Goal: Transaction & Acquisition: Purchase product/service

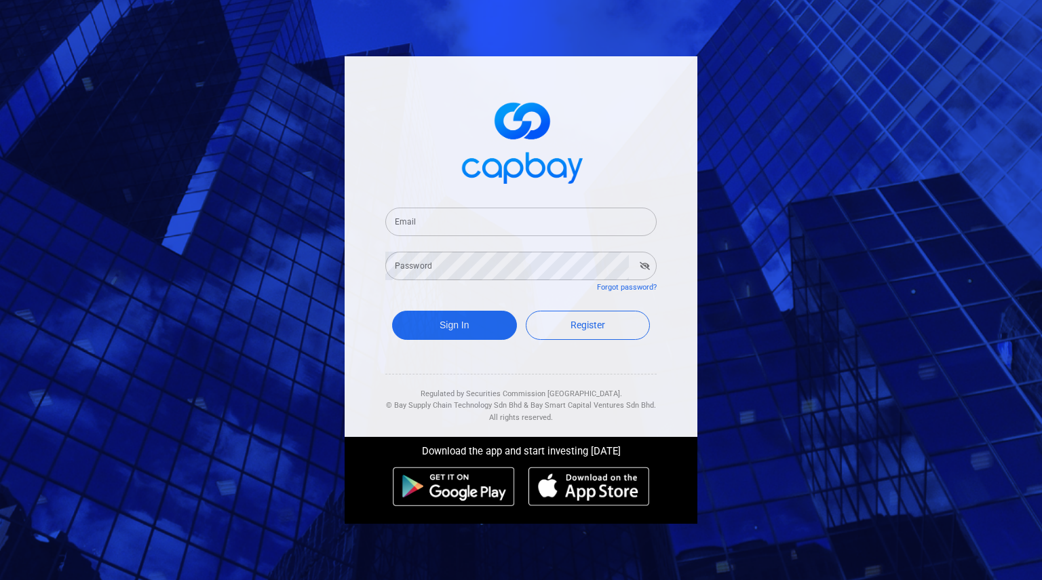
click at [414, 233] on input "Email" at bounding box center [520, 222] width 271 height 28
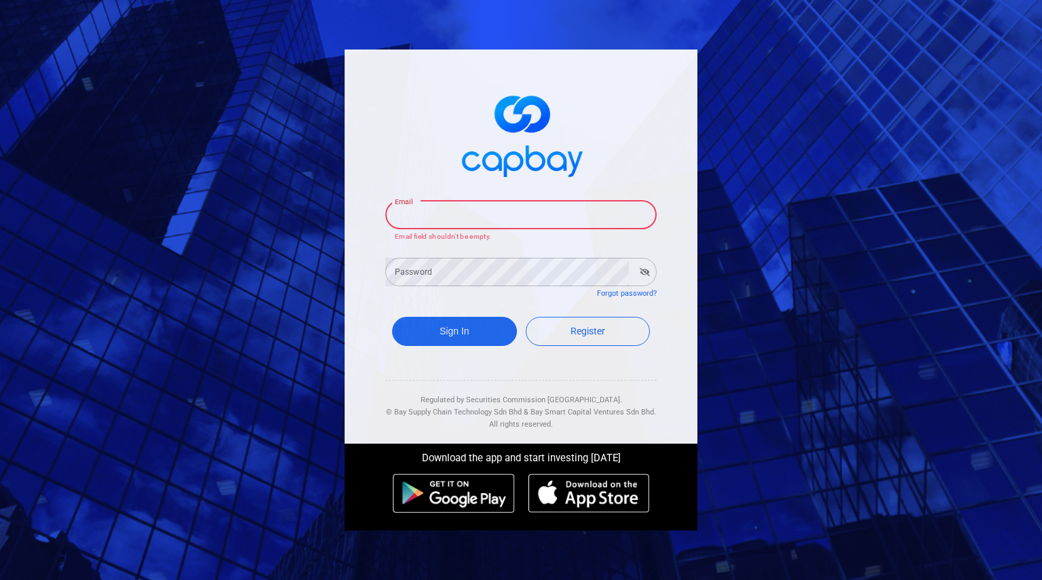
type input "[EMAIL_ADDRESS][DOMAIN_NAME]"
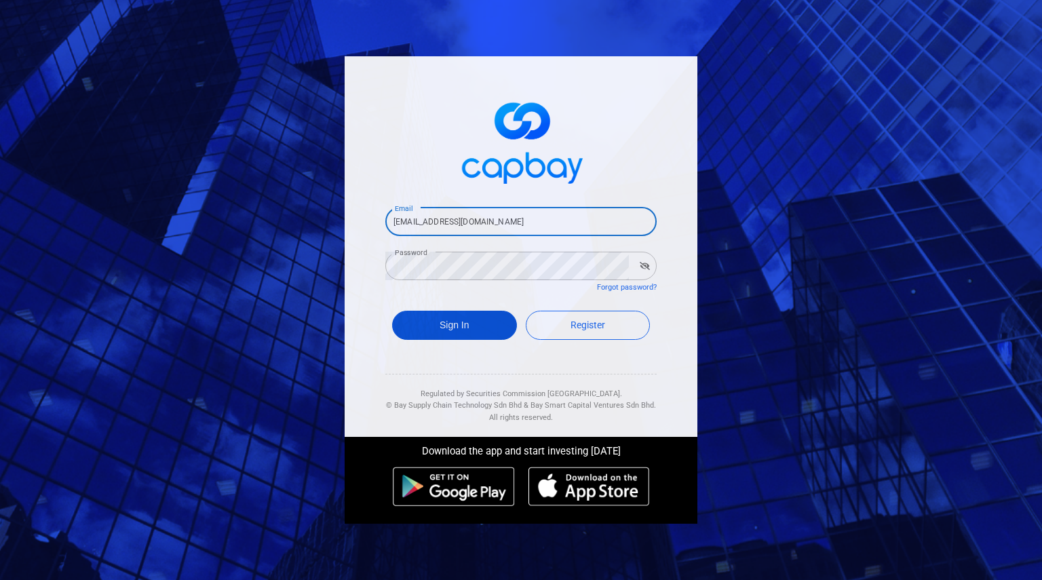
click at [481, 326] on button "Sign In" at bounding box center [454, 325] width 125 height 29
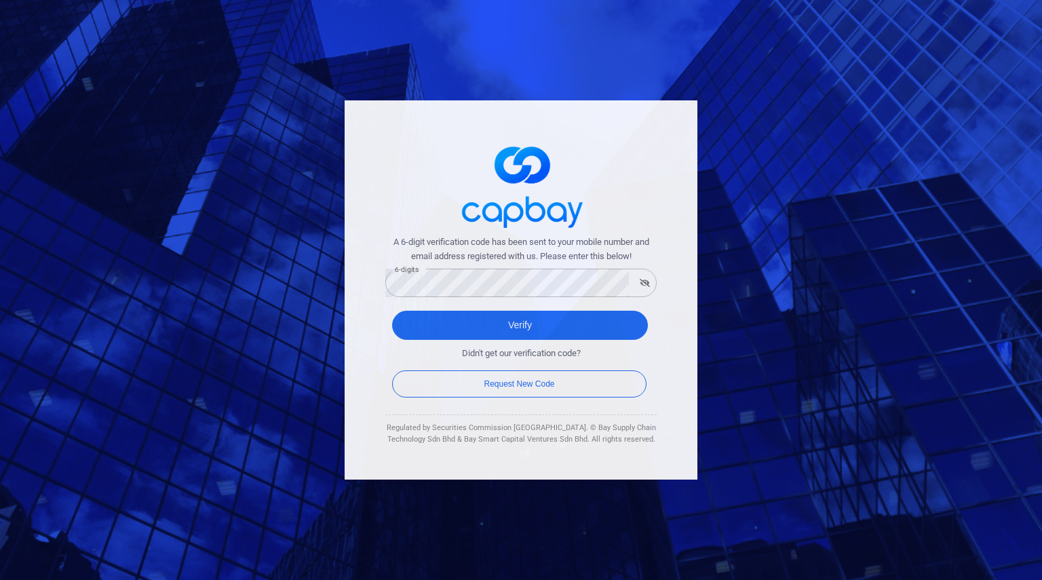
click at [366, 350] on div "A 6-digit verification code has been sent to your mobile number and email addre…" at bounding box center [521, 289] width 353 height 379
click at [534, 324] on button "Verify" at bounding box center [520, 325] width 256 height 29
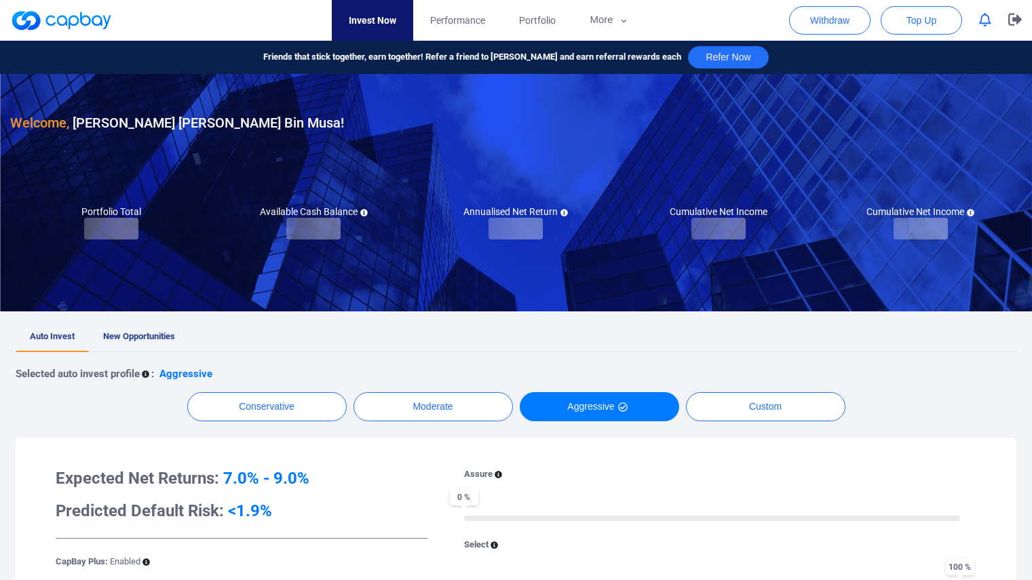
checkbox input "true"
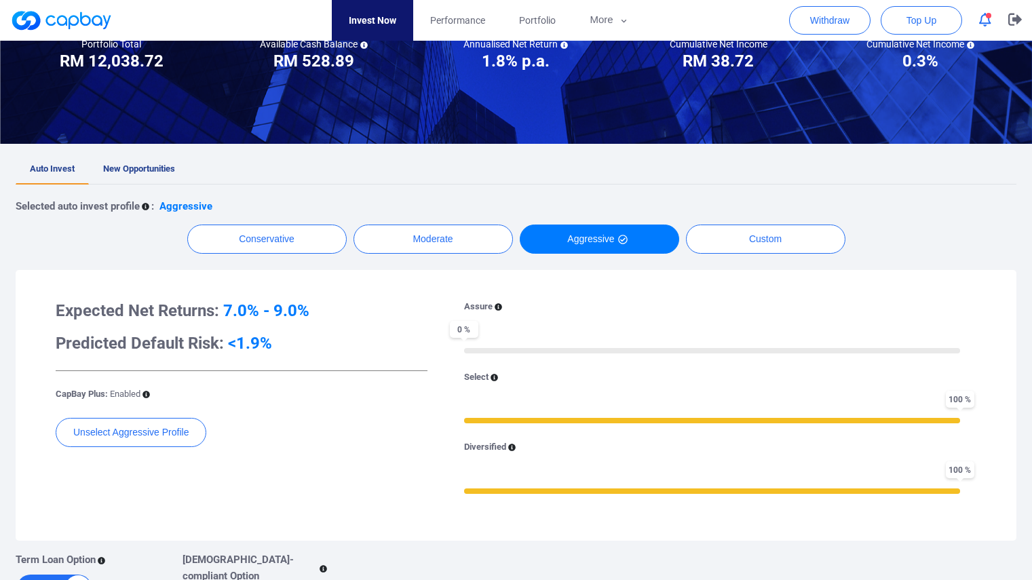
scroll to position [136, 0]
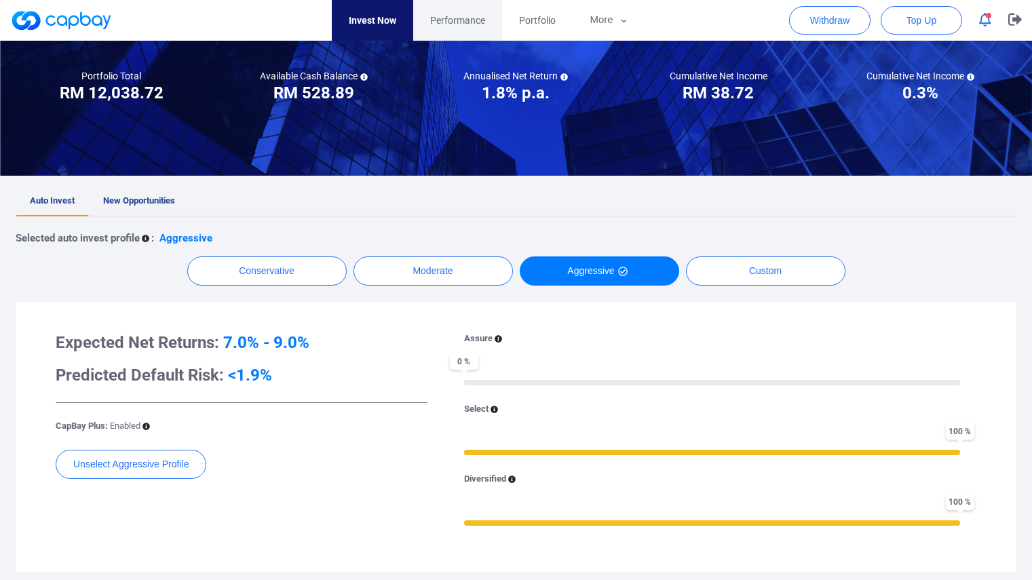
click at [459, 23] on span "Performance" at bounding box center [457, 20] width 55 height 15
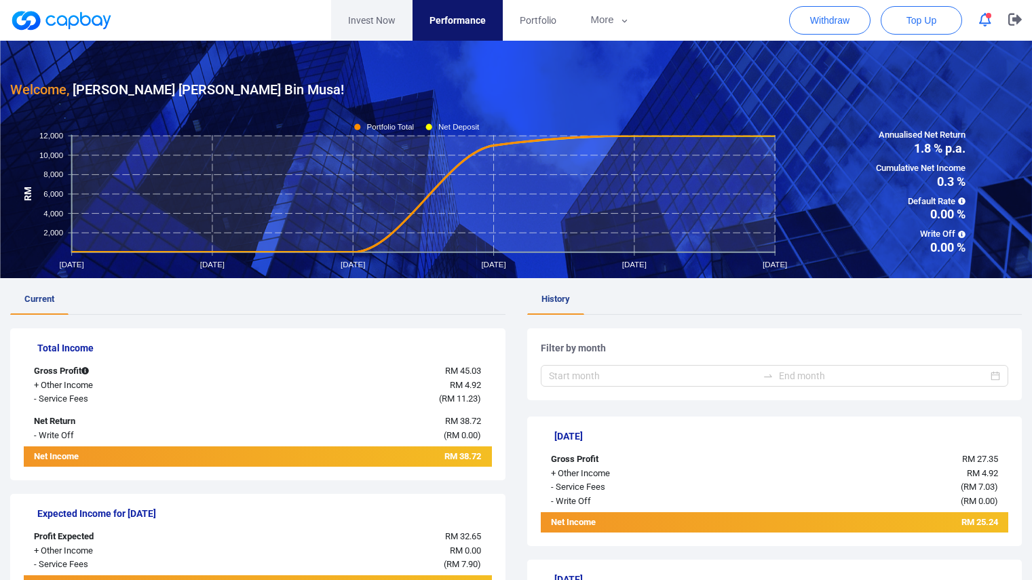
click at [370, 24] on link "Invest Now" at bounding box center [371, 20] width 81 height 41
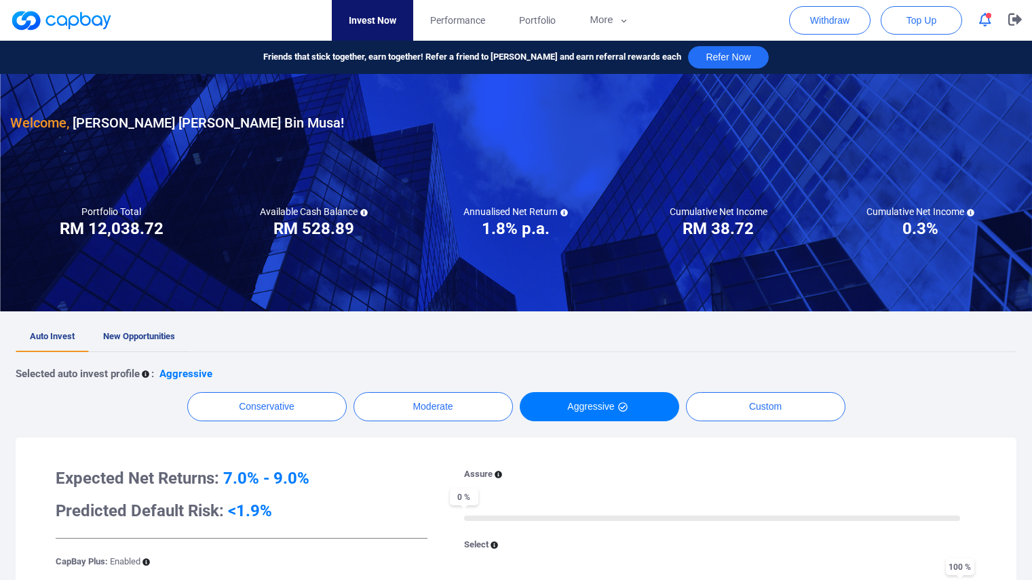
click at [159, 333] on span "New Opportunities" at bounding box center [139, 336] width 72 height 10
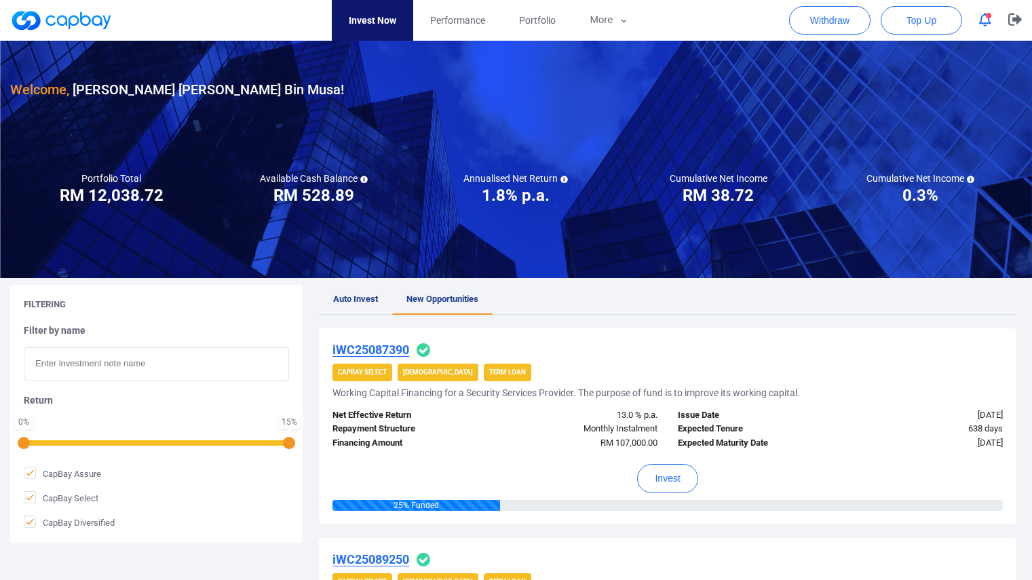
click at [378, 18] on link "Invest Now" at bounding box center [372, 20] width 81 height 41
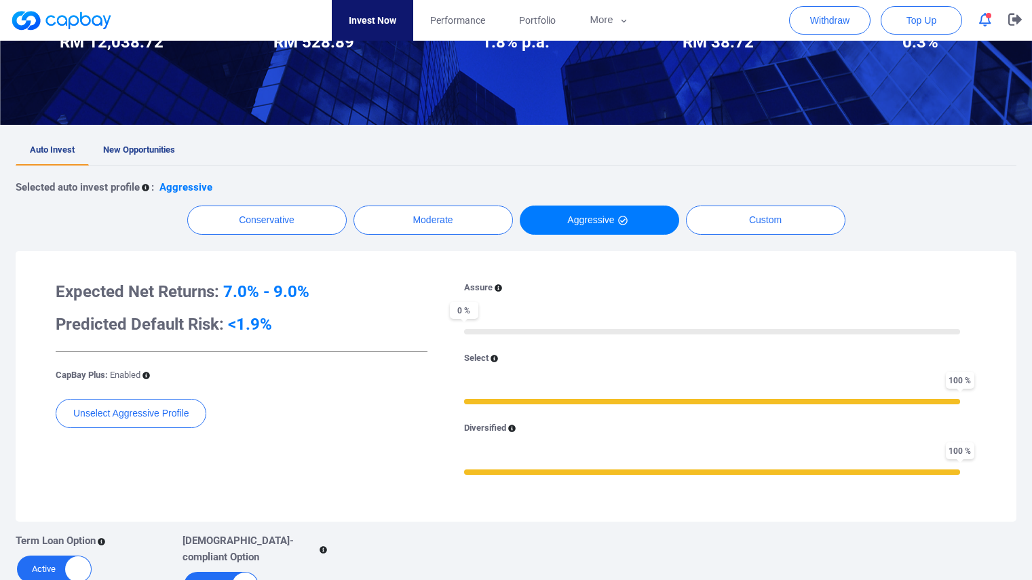
scroll to position [162, 0]
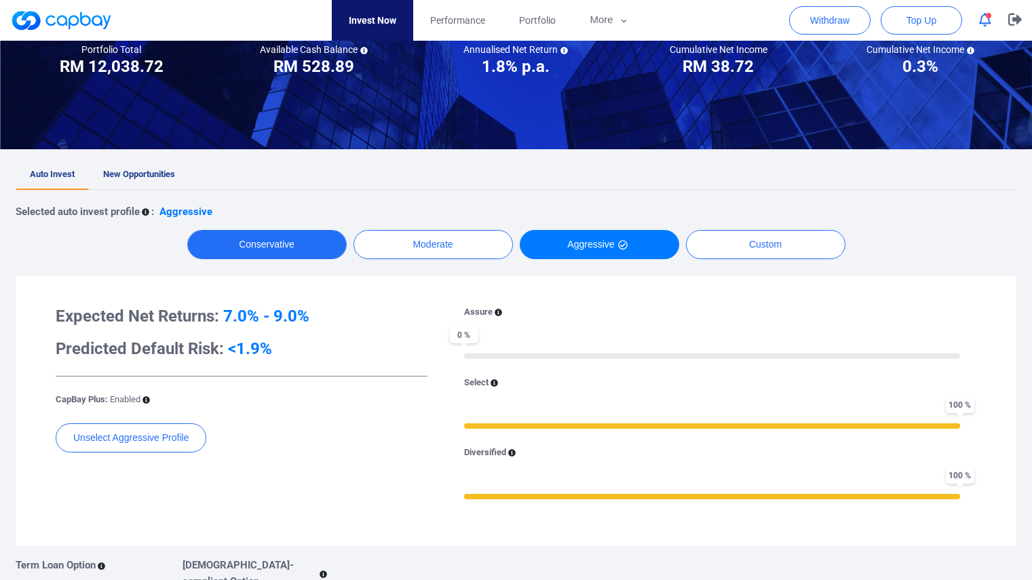
click at [265, 244] on button "Conservative" at bounding box center [266, 244] width 159 height 29
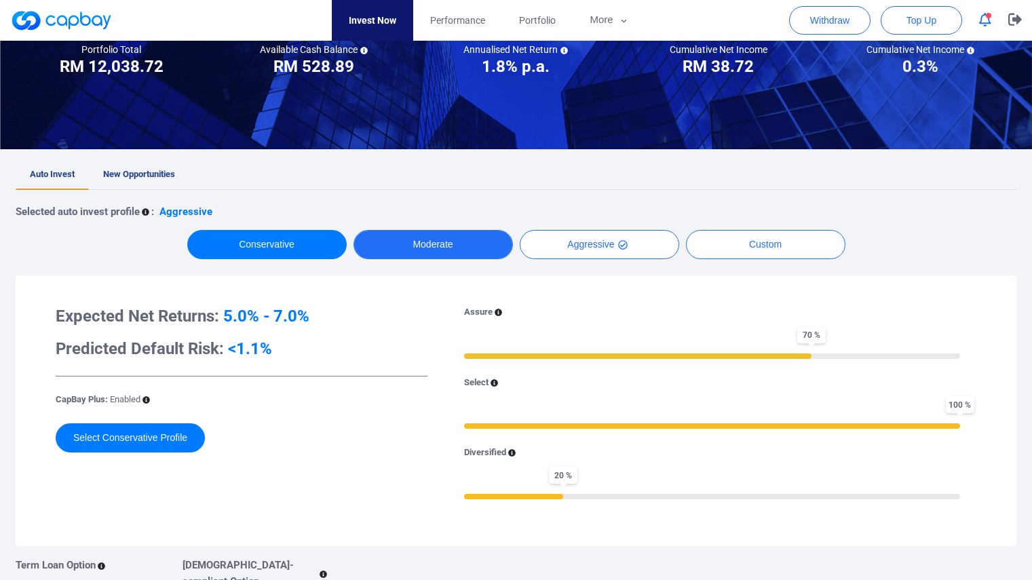
click at [403, 256] on button "Moderate" at bounding box center [432, 244] width 159 height 29
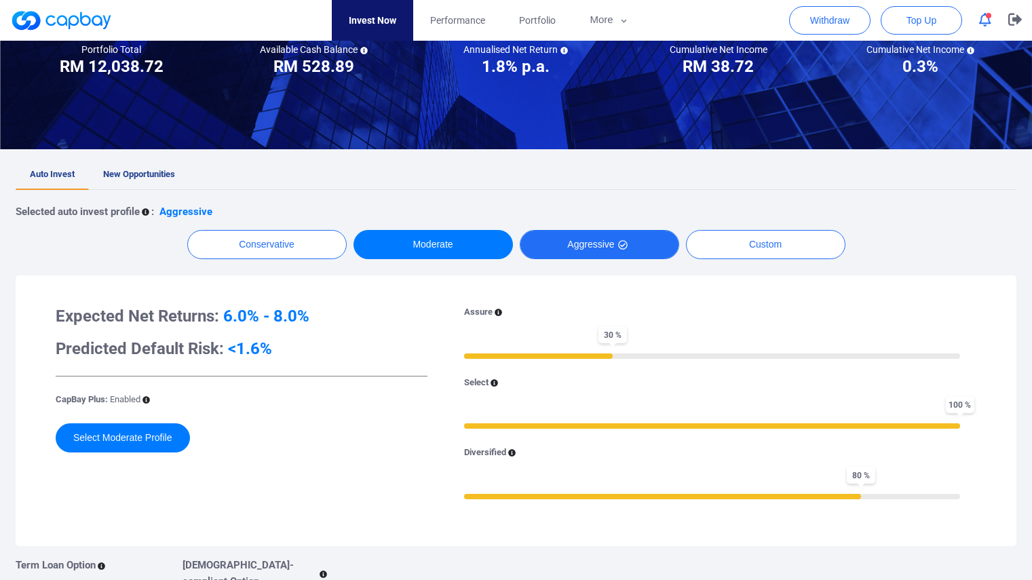
click at [559, 257] on button "Aggressive" at bounding box center [599, 244] width 159 height 29
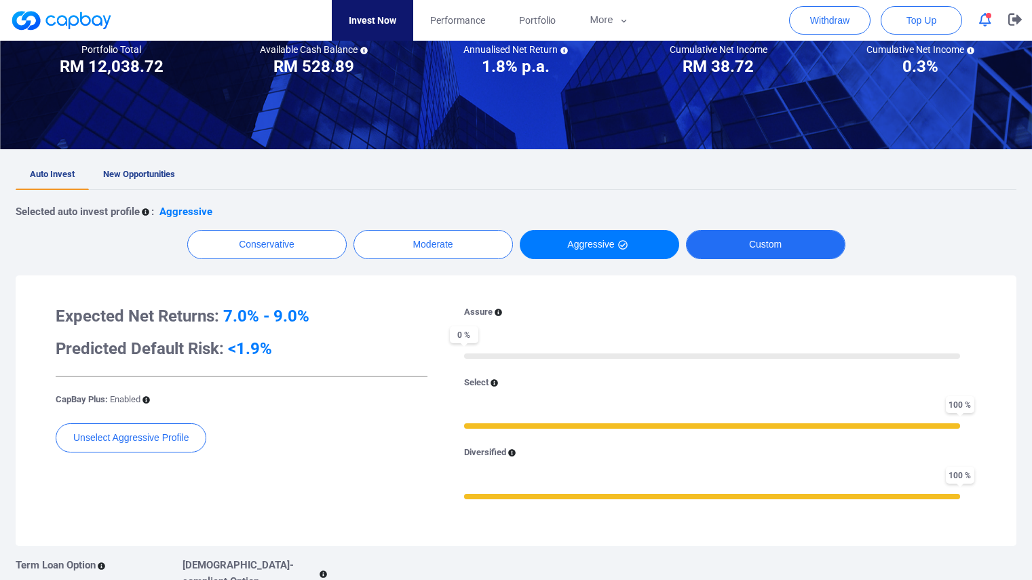
click at [715, 253] on button "Custom" at bounding box center [765, 244] width 159 height 29
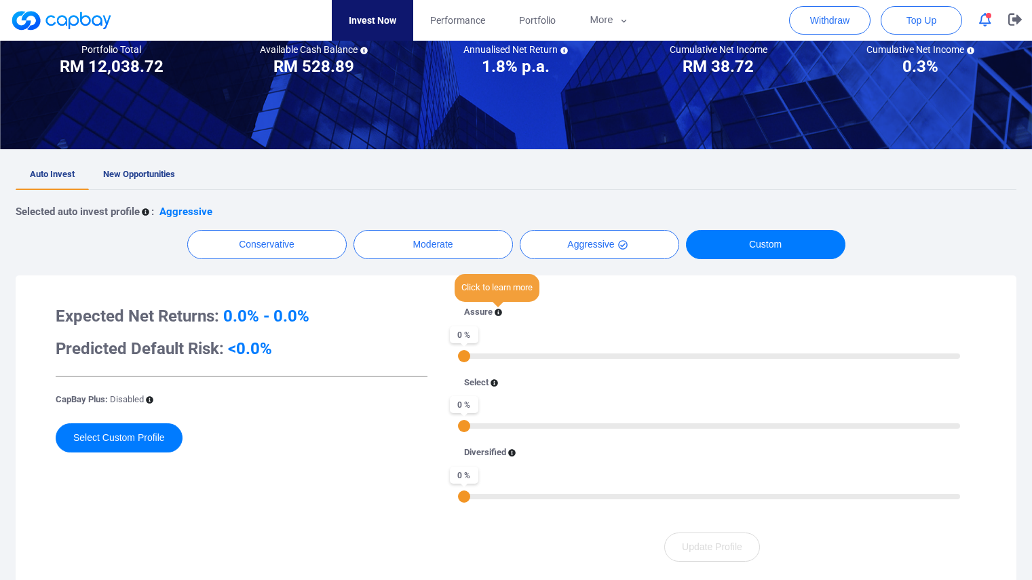
click at [497, 313] on icon at bounding box center [497, 312] width 7 height 7
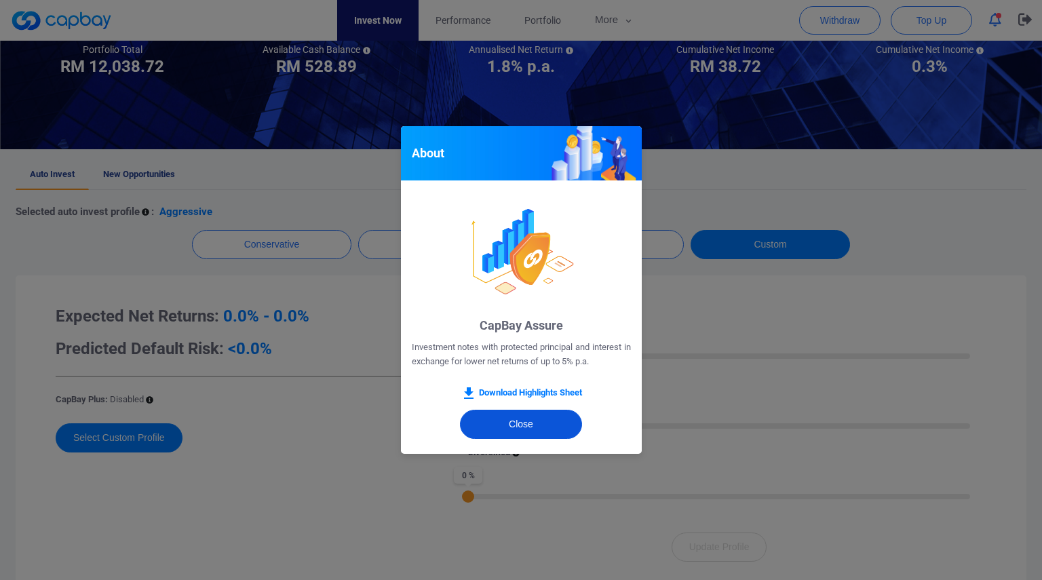
click at [507, 425] on button "Close" at bounding box center [521, 424] width 122 height 29
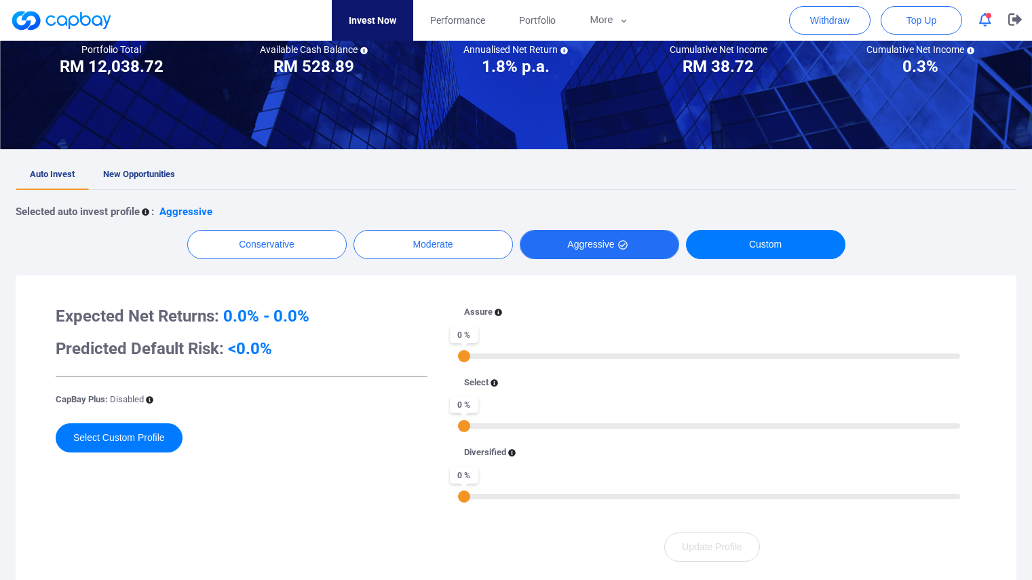
click at [572, 242] on button "Aggressive" at bounding box center [599, 244] width 159 height 29
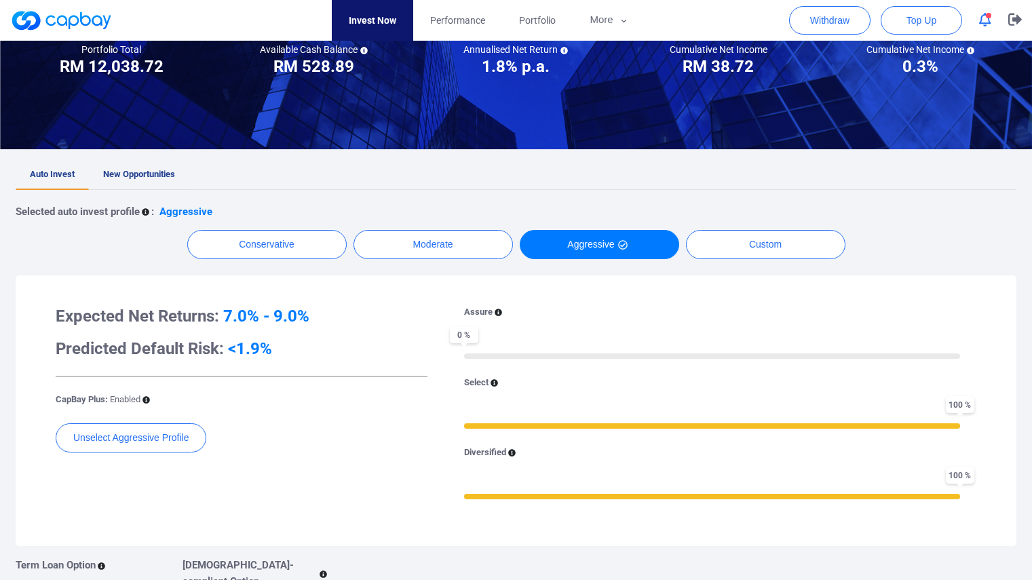
click at [166, 166] on link "New Opportunities" at bounding box center [139, 175] width 100 height 30
